Goal: Check status: Check status

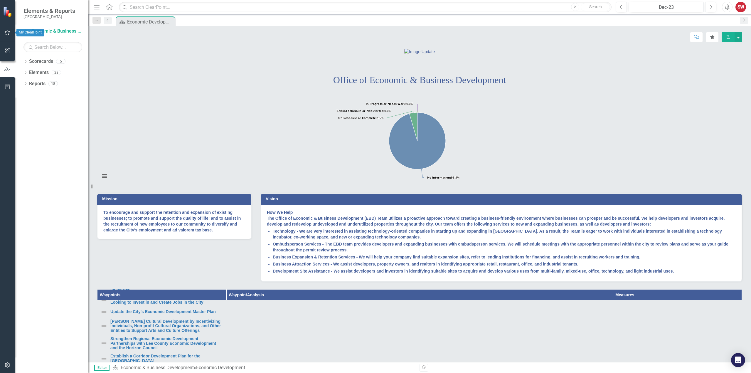
click at [6, 33] on icon "button" at bounding box center [8, 32] width 6 height 5
click at [30, 65] on link "My Updates" at bounding box center [52, 64] width 59 height 7
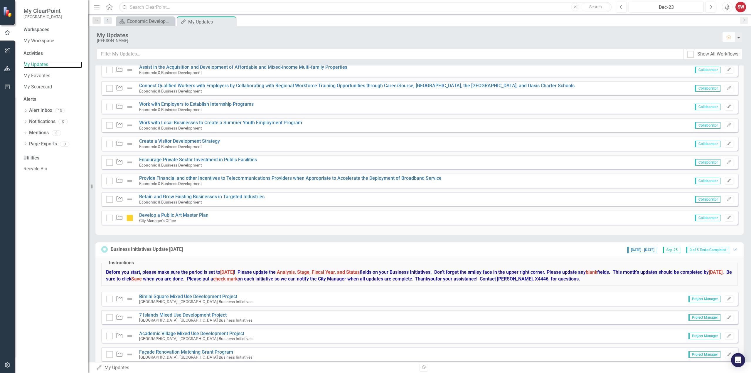
scroll to position [399, 0]
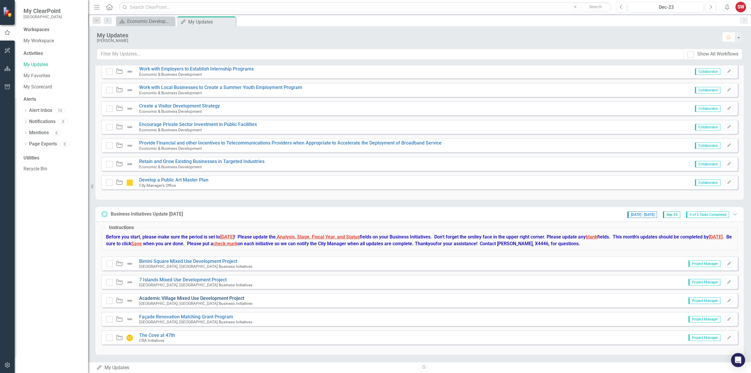
click at [198, 298] on link "Academic Village Mixed Use Development Project" at bounding box center [191, 298] width 105 height 6
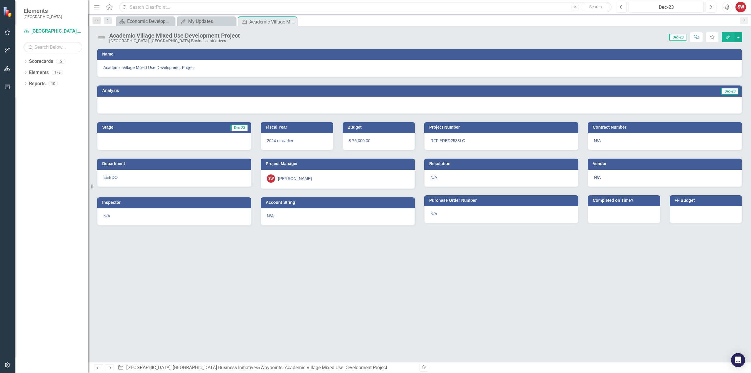
click at [675, 38] on span "Dec-23" at bounding box center [677, 37] width 17 height 6
click at [641, 48] on div "Academic Village Mixed Use Development Project [GEOGRAPHIC_DATA], [GEOGRAPHIC_D…" at bounding box center [419, 194] width 663 height 336
click at [677, 39] on span "Dec-23" at bounding box center [677, 37] width 17 height 6
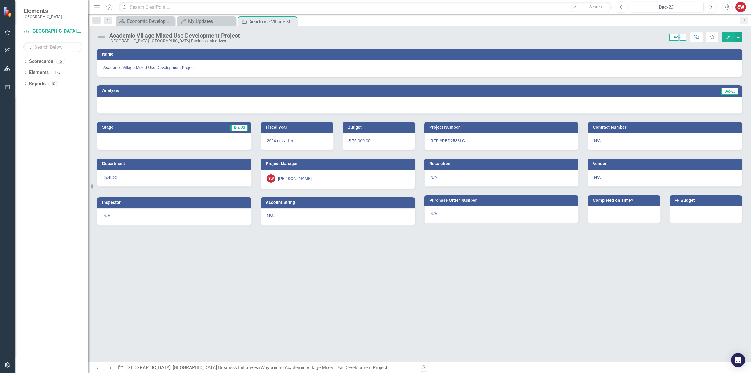
click at [677, 39] on span "Dec-23" at bounding box center [677, 37] width 17 height 6
click at [619, 43] on div "Academic Village Mixed Use Development Project [GEOGRAPHIC_DATA], [GEOGRAPHIC_D…" at bounding box center [419, 35] width 663 height 18
click at [155, 22] on div "Economic Development" at bounding box center [146, 21] width 39 height 7
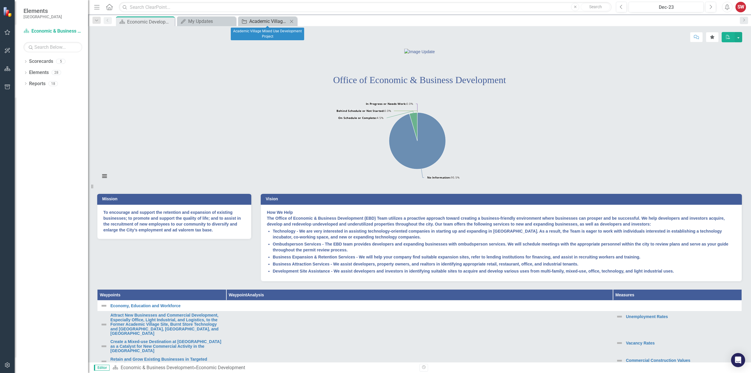
click at [258, 22] on div "Academic Village Mixed Use Development Project" at bounding box center [268, 21] width 39 height 7
